Goal: Information Seeking & Learning: Learn about a topic

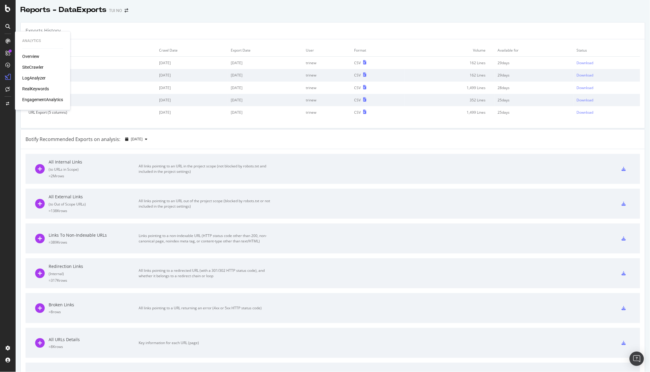
click at [38, 69] on div "SiteCrawler" at bounding box center [32, 67] width 21 height 6
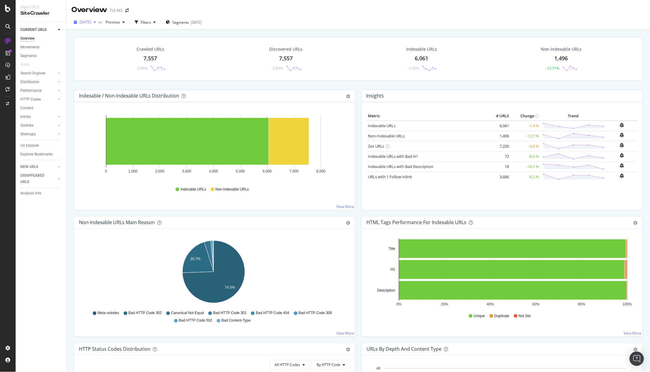
click at [91, 20] on span "[DATE]" at bounding box center [85, 21] width 12 height 5
click at [94, 43] on div "[DATE]" at bounding box center [96, 43] width 33 height 5
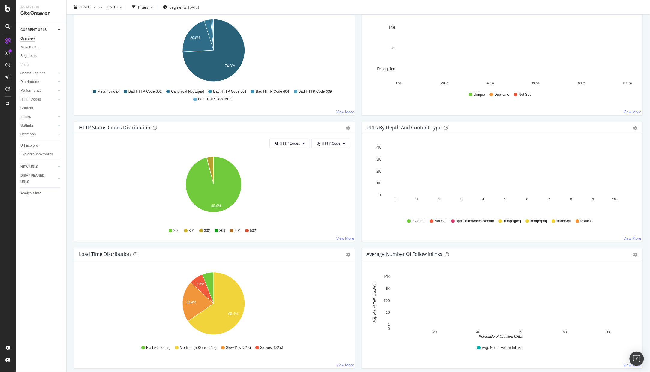
scroll to position [233, 0]
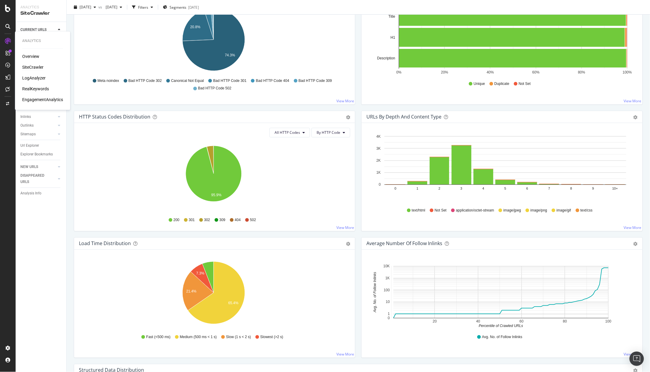
click at [33, 89] on div "RealKeywords" at bounding box center [35, 89] width 27 height 6
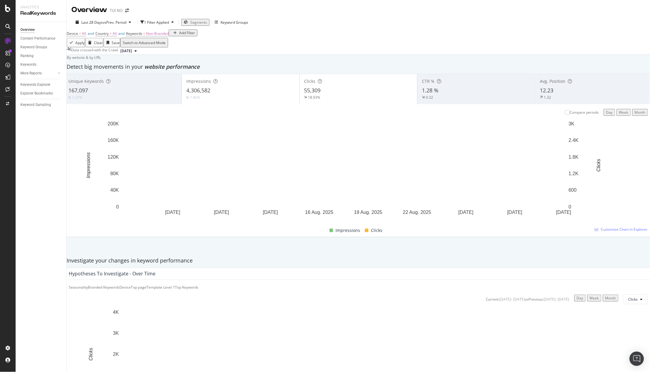
scroll to position [445, 0]
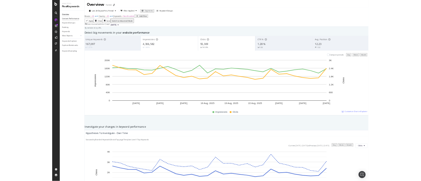
scroll to position [0, 0]
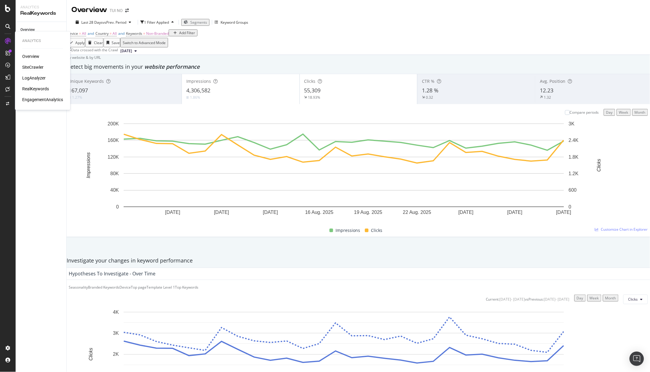
click at [34, 66] on div "SiteCrawler" at bounding box center [32, 67] width 21 height 6
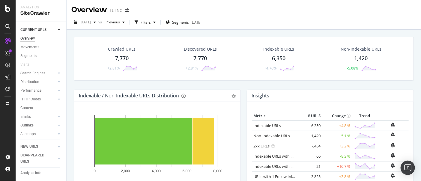
click at [328, 10] on div "Overview TUI NO" at bounding box center [244, 7] width 354 height 15
